Goal: Information Seeking & Learning: Learn about a topic

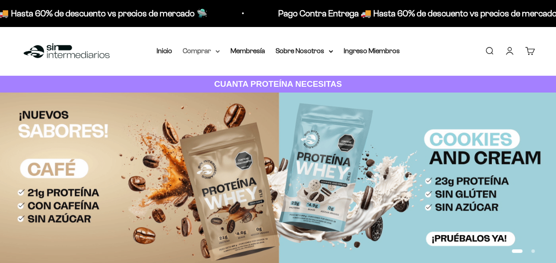
click at [218, 52] on icon at bounding box center [218, 51] width 4 height 2
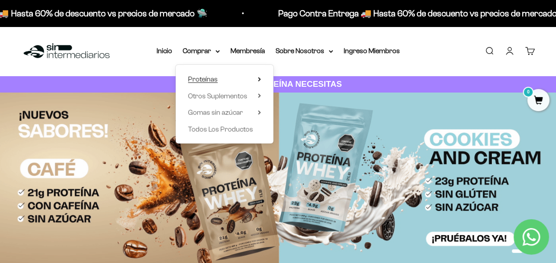
click at [258, 81] on icon at bounding box center [259, 79] width 3 height 4
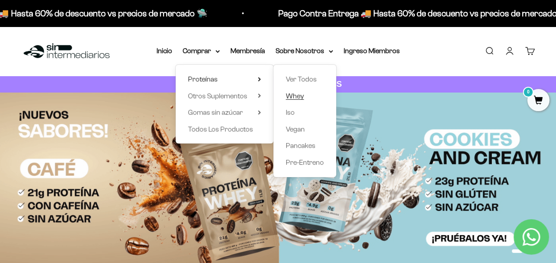
click at [305, 99] on link "Whey" at bounding box center [305, 96] width 38 height 12
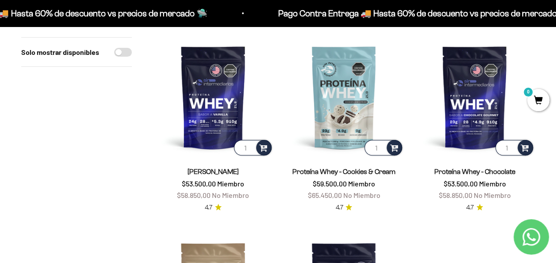
scroll to position [44, 0]
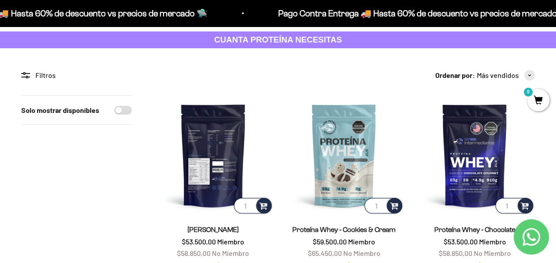
click at [228, 166] on img at bounding box center [213, 155] width 120 height 120
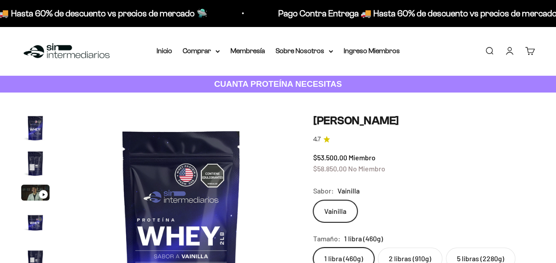
scroll to position [0, 1133]
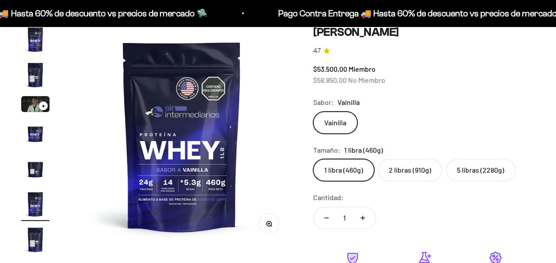
click at [414, 164] on label "2 libras (910g)" at bounding box center [410, 170] width 65 height 22
click at [313, 159] on input "2 libras (910g)" at bounding box center [313, 158] width 0 height 0
radio input "true"
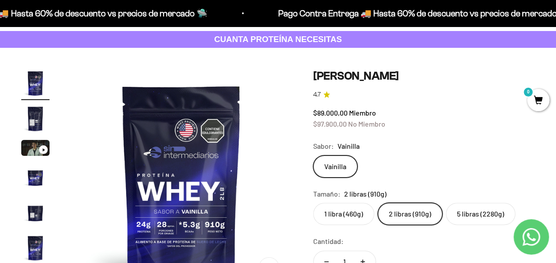
scroll to position [44, 0]
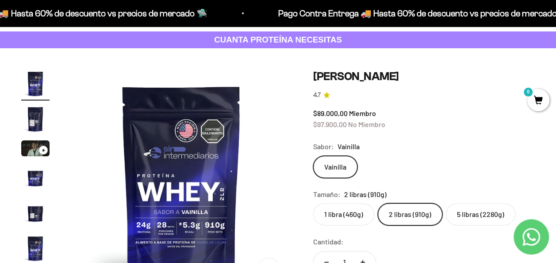
click at [460, 219] on label "5 libras (2280g)" at bounding box center [480, 214] width 69 height 22
click at [313, 203] on input "5 libras (2280g)" at bounding box center [313, 203] width 0 height 0
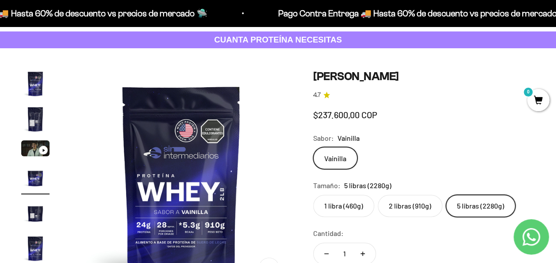
scroll to position [0, 680]
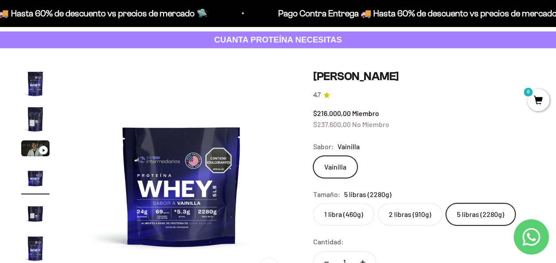
click at [424, 220] on label "2 libras (910g)" at bounding box center [410, 214] width 65 height 22
click at [313, 203] on input "2 libras (910g)" at bounding box center [313, 203] width 0 height 0
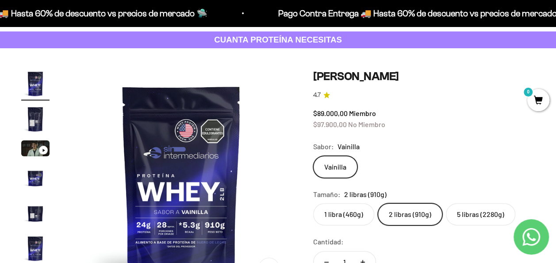
click at [480, 215] on label "5 libras (2280g)" at bounding box center [480, 214] width 69 height 22
click at [313, 203] on input "5 libras (2280g)" at bounding box center [313, 203] width 0 height 0
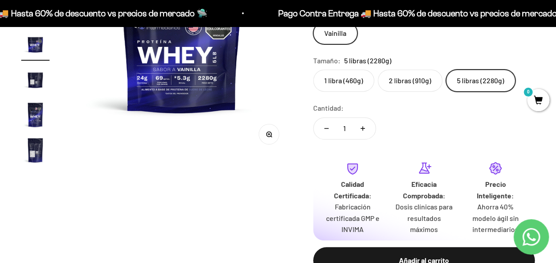
scroll to position [133, 0]
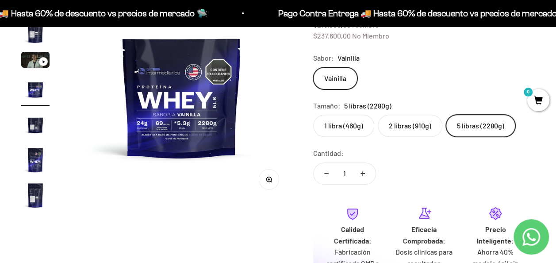
click at [34, 130] on img "Ir al artículo 5" at bounding box center [35, 124] width 28 height 28
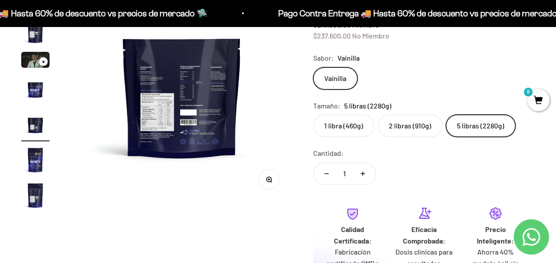
click at [138, 103] on img at bounding box center [181, 91] width 221 height 221
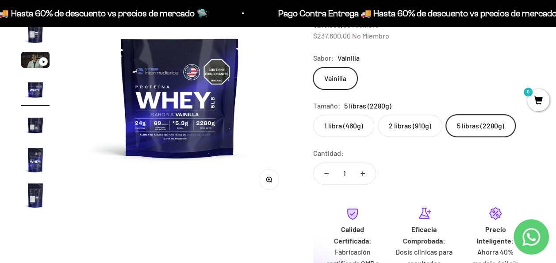
scroll to position [0, 680]
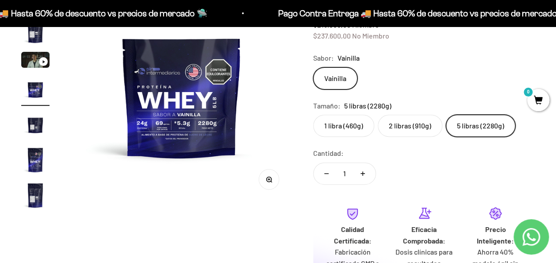
click at [253, 111] on img at bounding box center [181, 91] width 221 height 221
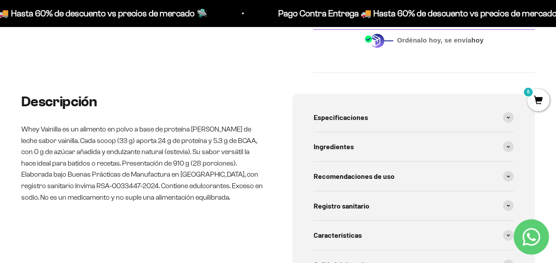
scroll to position [487, 0]
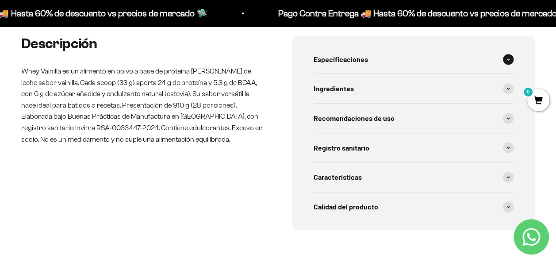
click at [505, 65] on div "Especificaciones" at bounding box center [414, 59] width 201 height 29
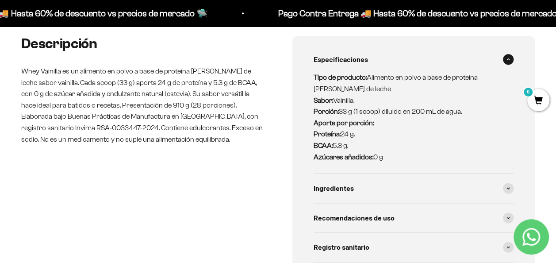
click at [505, 65] on div "Especificaciones" at bounding box center [414, 59] width 201 height 29
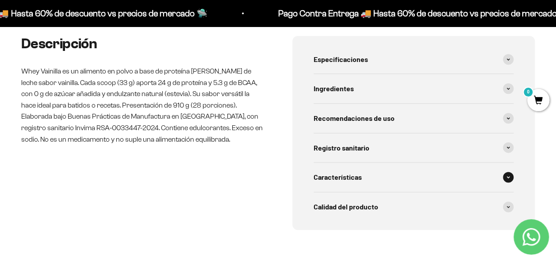
click at [513, 176] on span at bounding box center [508, 177] width 11 height 11
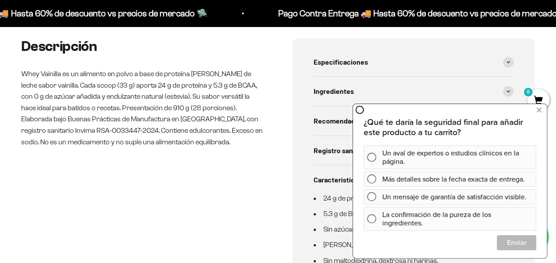
scroll to position [398, 0]
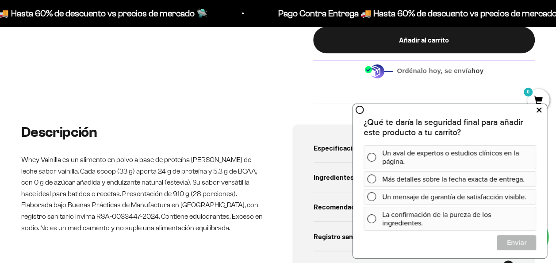
click at [540, 111] on icon at bounding box center [539, 110] width 5 height 12
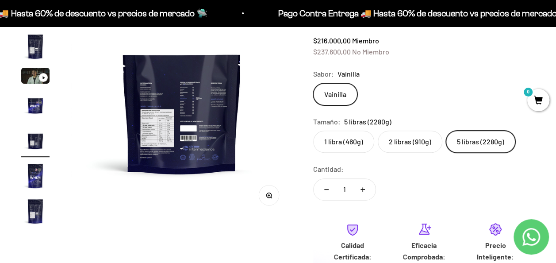
scroll to position [89, 0]
